Goal: Task Accomplishment & Management: Complete application form

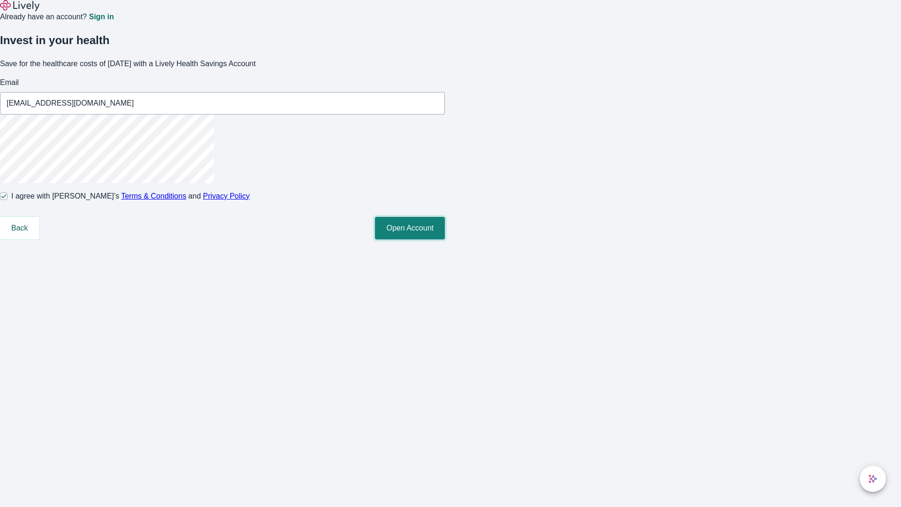
click at [445, 239] on button "Open Account" at bounding box center [410, 228] width 70 height 23
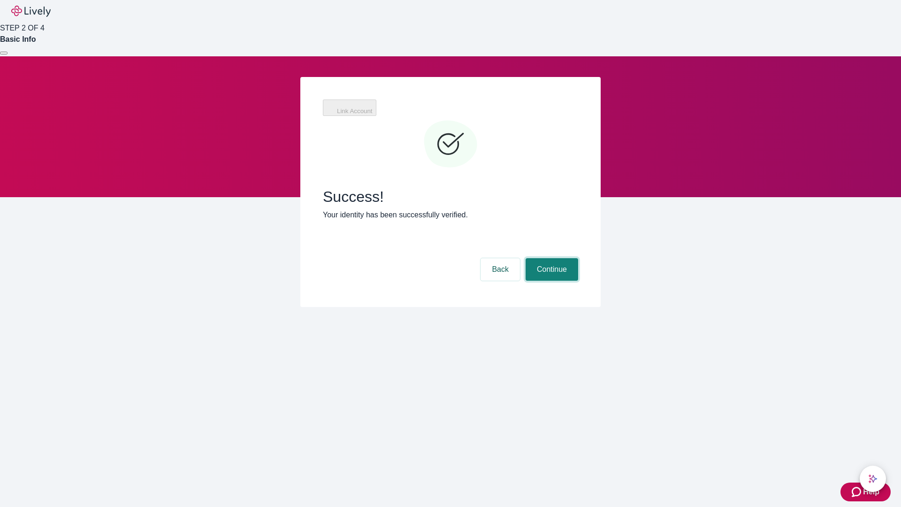
click at [550, 258] on button "Continue" at bounding box center [552, 269] width 53 height 23
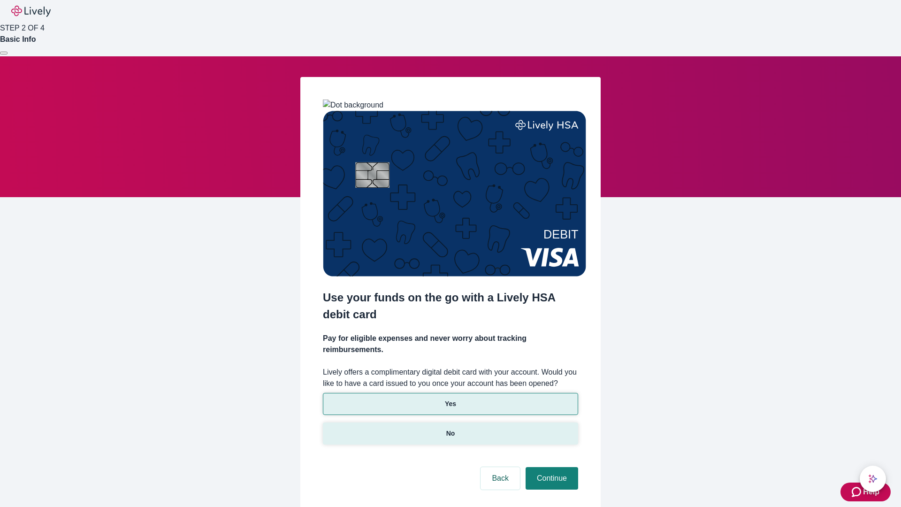
click at [450, 428] on p "No" at bounding box center [450, 433] width 9 height 10
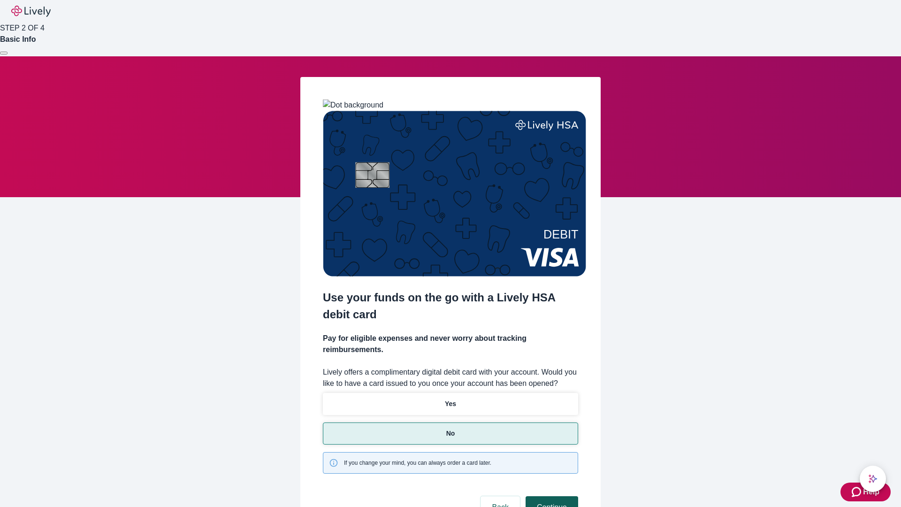
click at [550, 496] on button "Continue" at bounding box center [552, 507] width 53 height 23
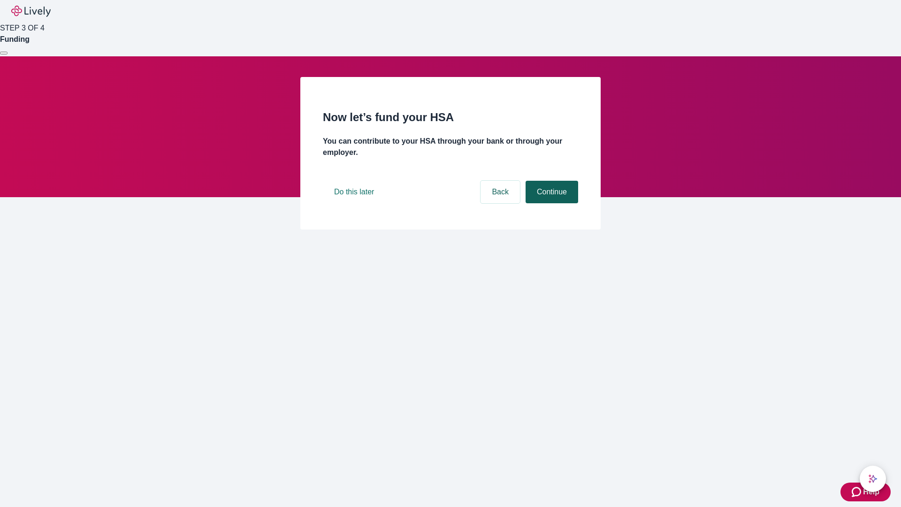
click at [550, 203] on button "Continue" at bounding box center [552, 192] width 53 height 23
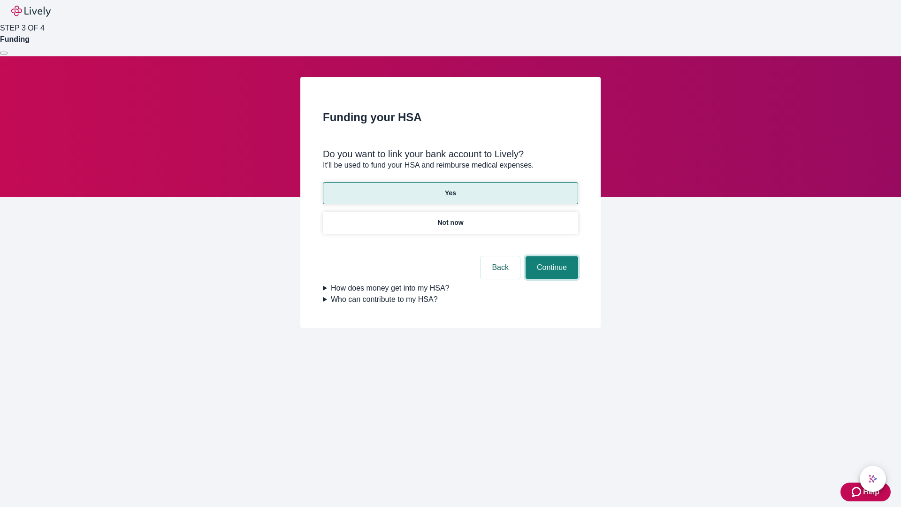
click at [550, 256] on button "Continue" at bounding box center [552, 267] width 53 height 23
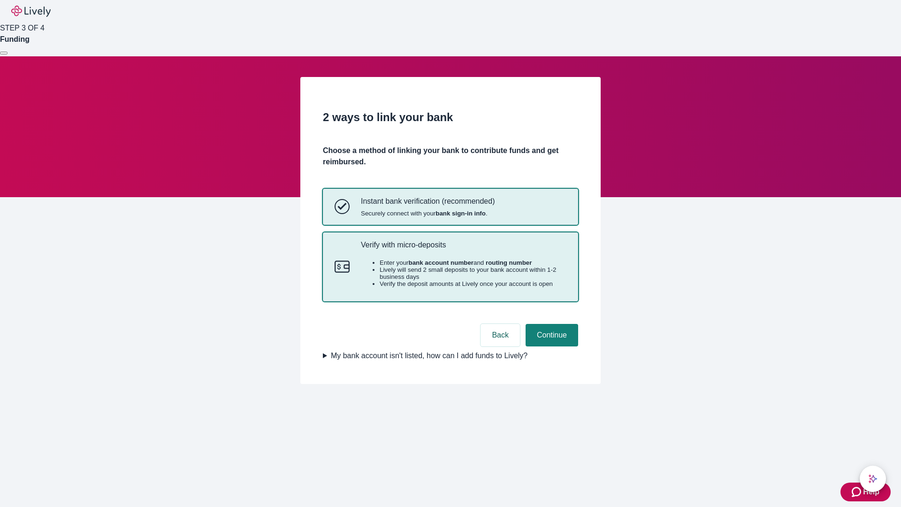
click at [463, 249] on p "Verify with micro-deposits" at bounding box center [464, 244] width 206 height 9
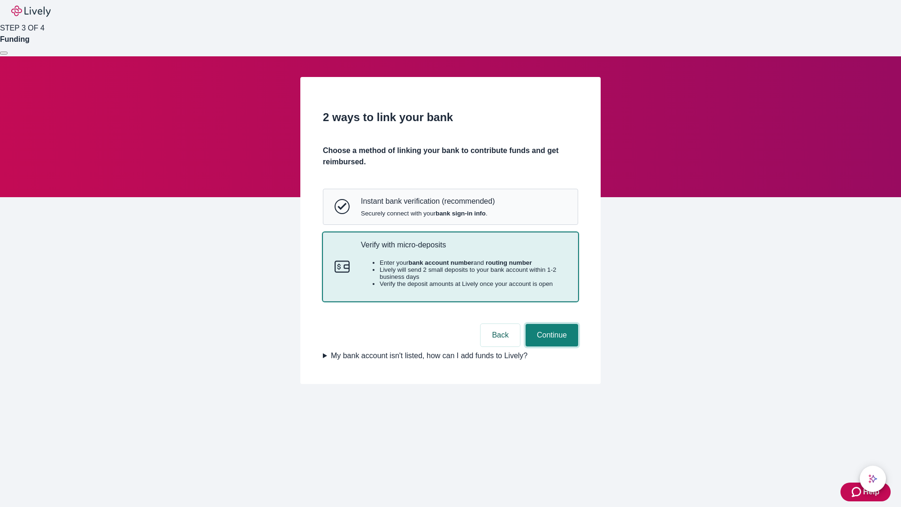
click at [550, 346] on button "Continue" at bounding box center [552, 335] width 53 height 23
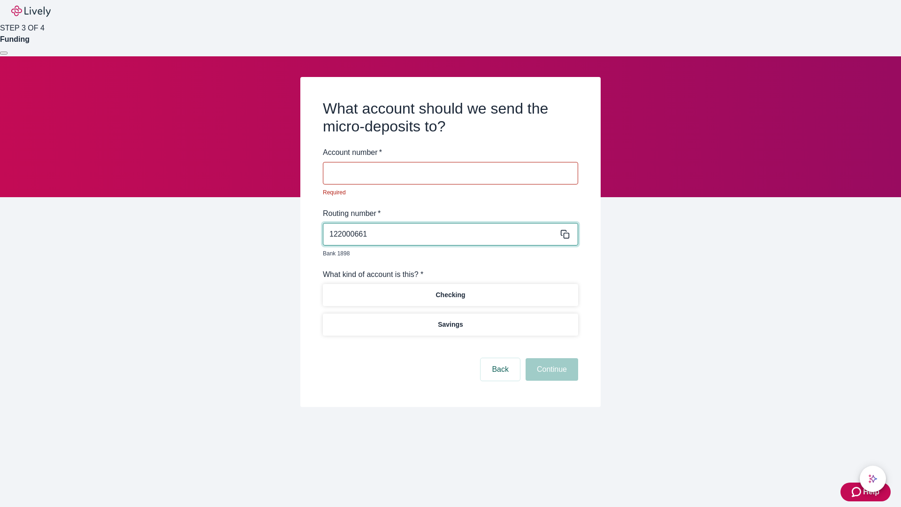
type input "122000661"
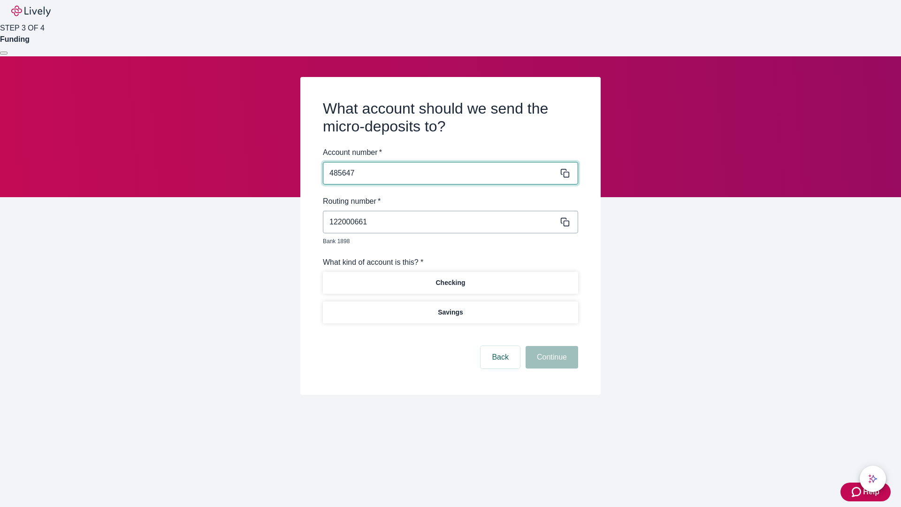
type input "485647"
click at [450, 278] on p "Checking" at bounding box center [450, 283] width 30 height 10
click at [550, 346] on button "Continue" at bounding box center [552, 357] width 53 height 23
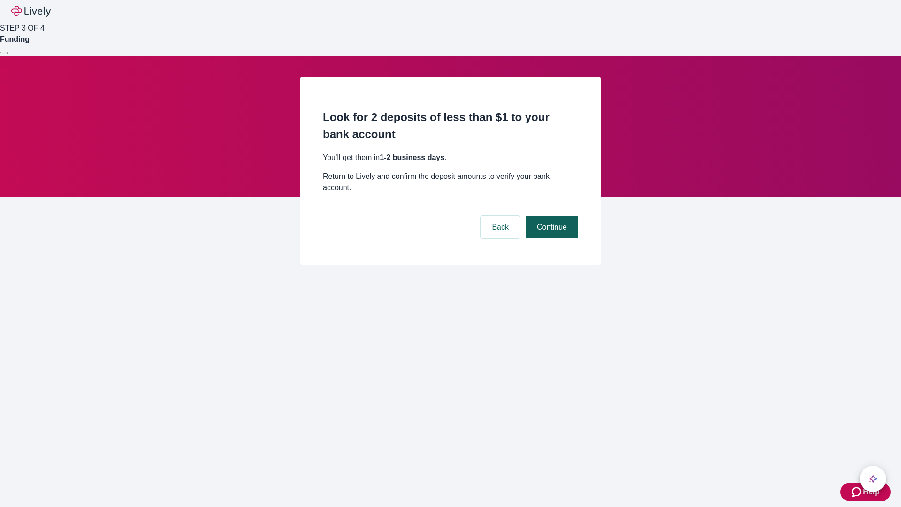
click at [550, 216] on button "Continue" at bounding box center [552, 227] width 53 height 23
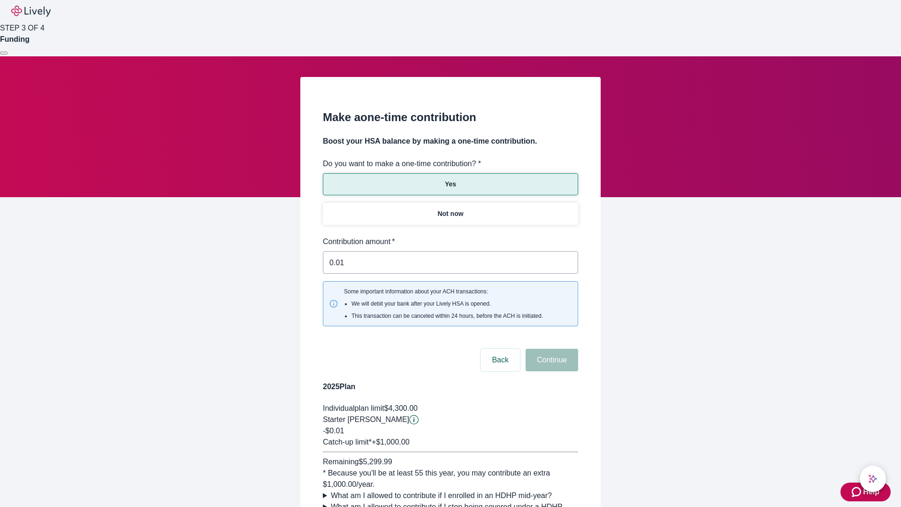
type input "0.01"
click at [550, 349] on button "Continue" at bounding box center [552, 360] width 53 height 23
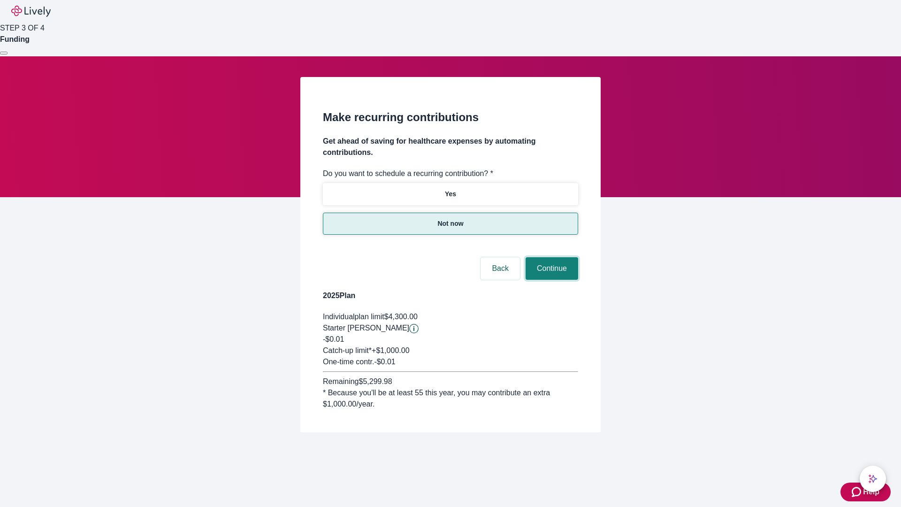
click at [550, 257] on button "Continue" at bounding box center [552, 268] width 53 height 23
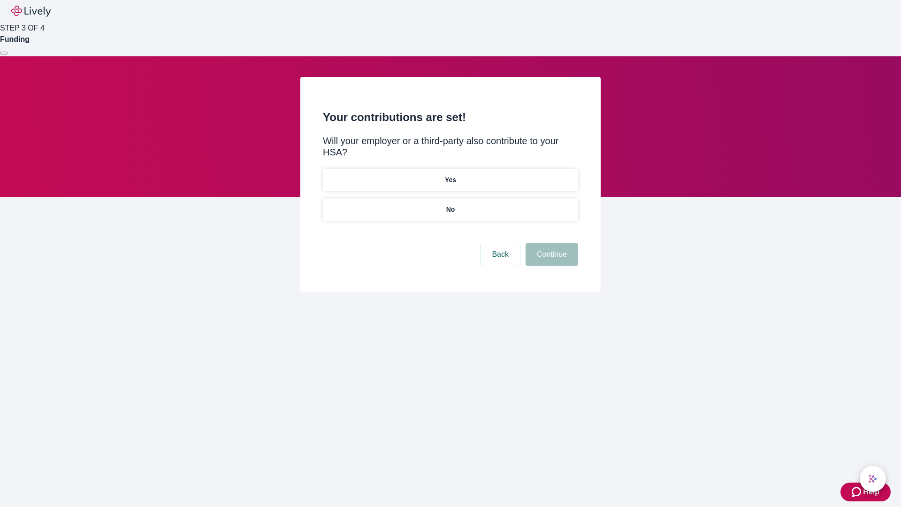
click at [450, 205] on p "No" at bounding box center [450, 210] width 9 height 10
click at [550, 243] on button "Continue" at bounding box center [552, 254] width 53 height 23
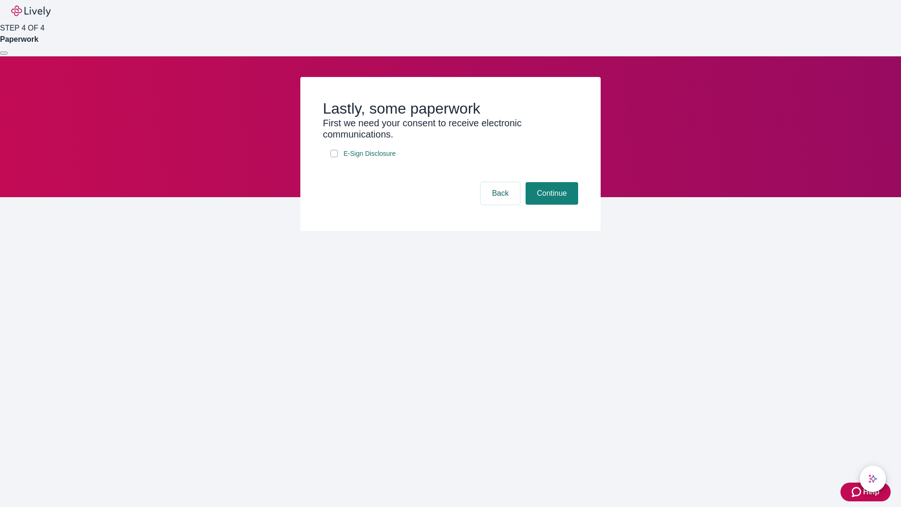
click at [334, 157] on input "E-Sign Disclosure" at bounding box center [334, 154] width 8 height 8
checkbox input "true"
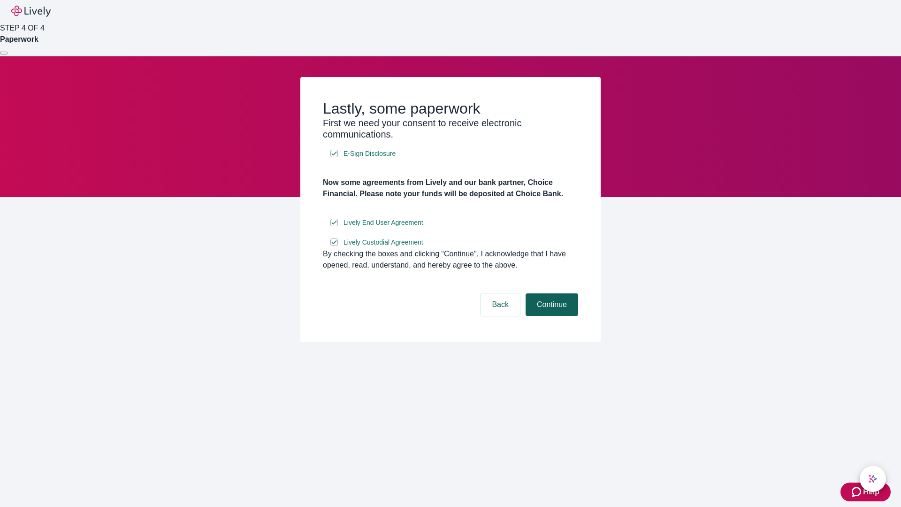
click at [550, 316] on button "Continue" at bounding box center [552, 304] width 53 height 23
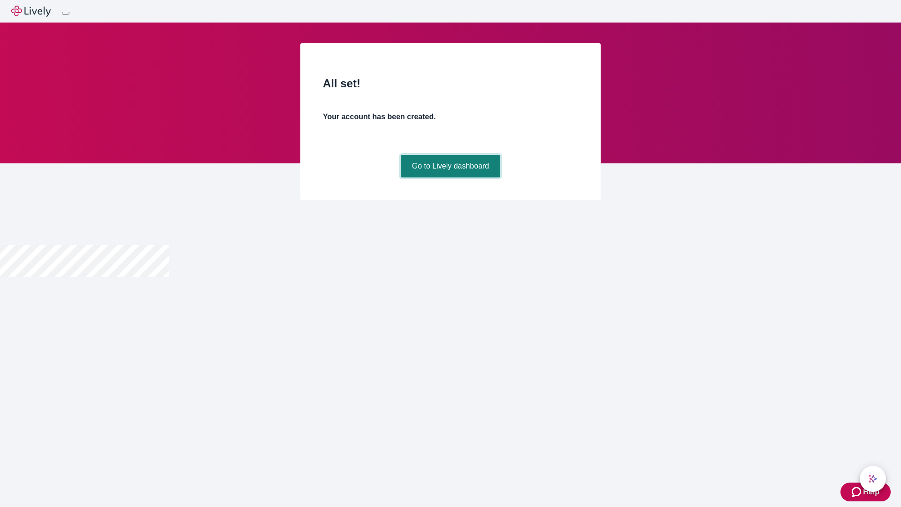
click at [450, 177] on link "Go to Lively dashboard" at bounding box center [451, 166] width 100 height 23
